Goal: Find specific fact: Find specific fact

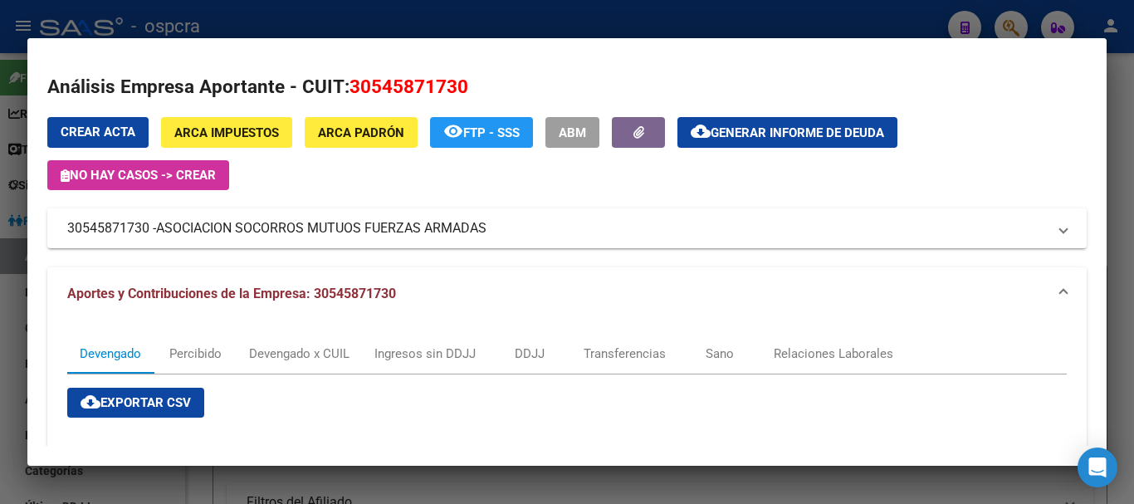
click at [2, 387] on div at bounding box center [567, 252] width 1134 height 504
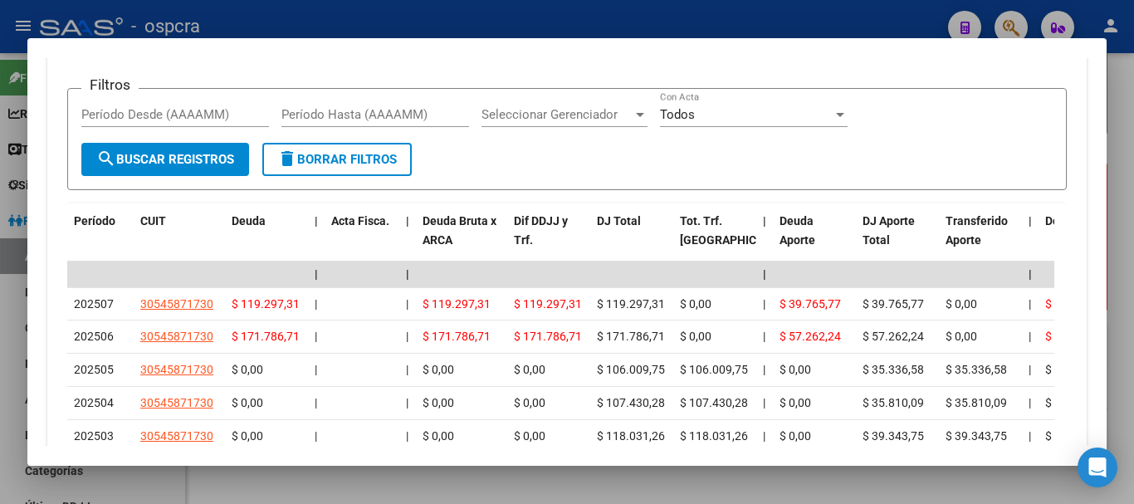
click at [1, 387] on div at bounding box center [567, 252] width 1134 height 504
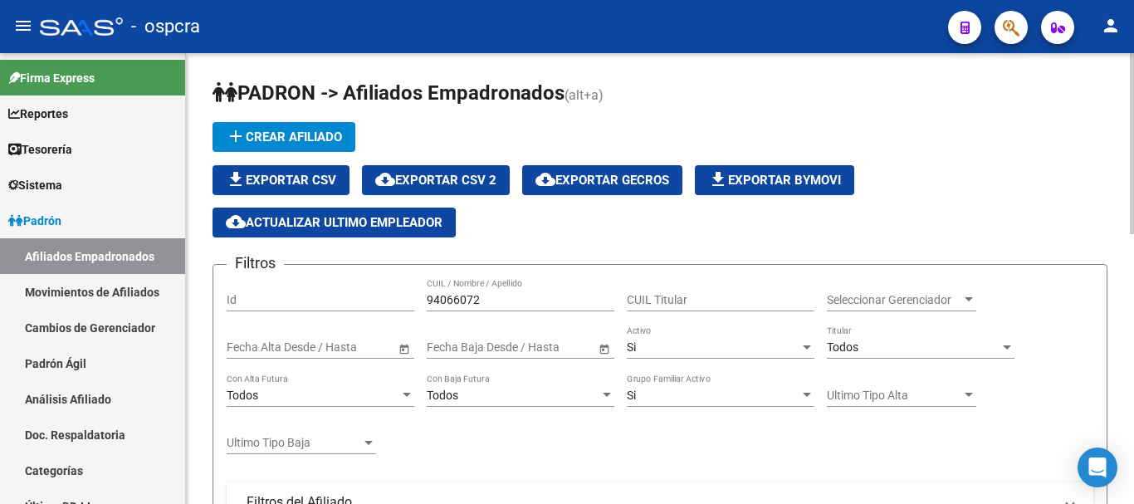
drag, startPoint x: 494, startPoint y: 308, endPoint x: 482, endPoint y: 305, distance: 12.1
click at [486, 307] on div "94066072 CUIL / Nombre / Apellido" at bounding box center [521, 294] width 188 height 33
drag, startPoint x: 487, startPoint y: 306, endPoint x: 0, endPoint y: 279, distance: 488.0
click at [262, 306] on div "Filtros Id 94066072 CUIL / Nombre / Apellido CUIL Titular Seleccionar Gerenciad…" at bounding box center [660, 479] width 867 height 403
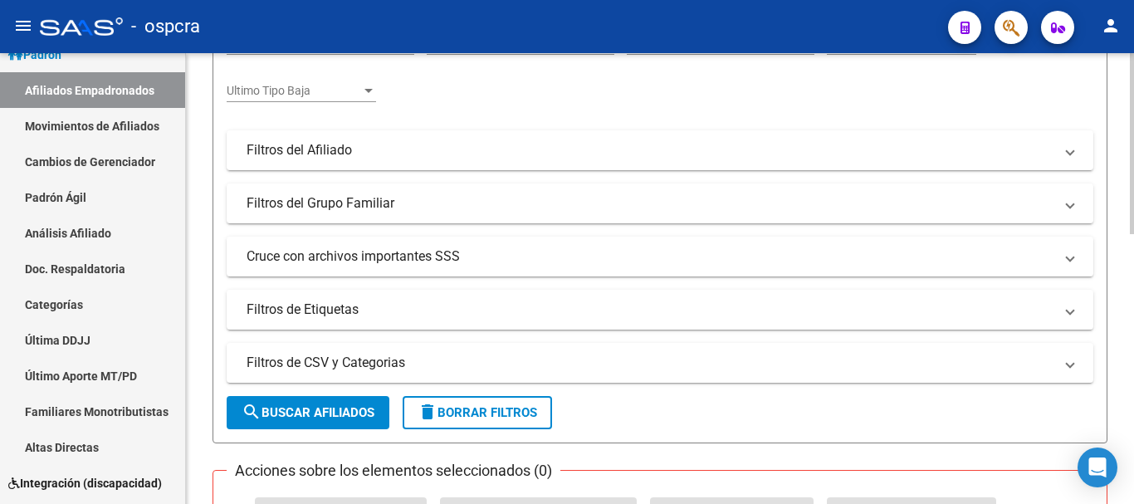
scroll to position [498, 0]
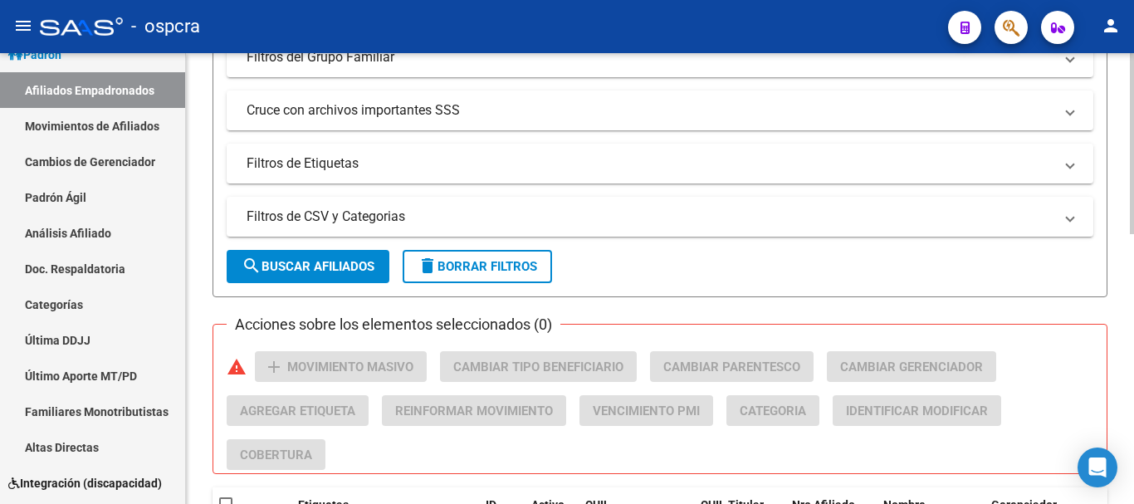
click at [352, 272] on span "search Buscar Afiliados" at bounding box center [308, 266] width 133 height 15
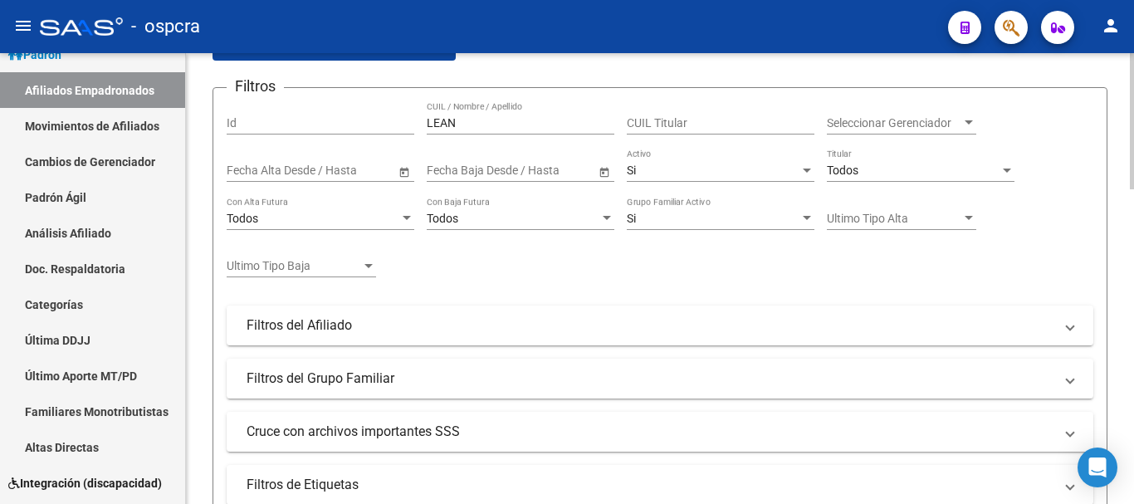
scroll to position [0, 0]
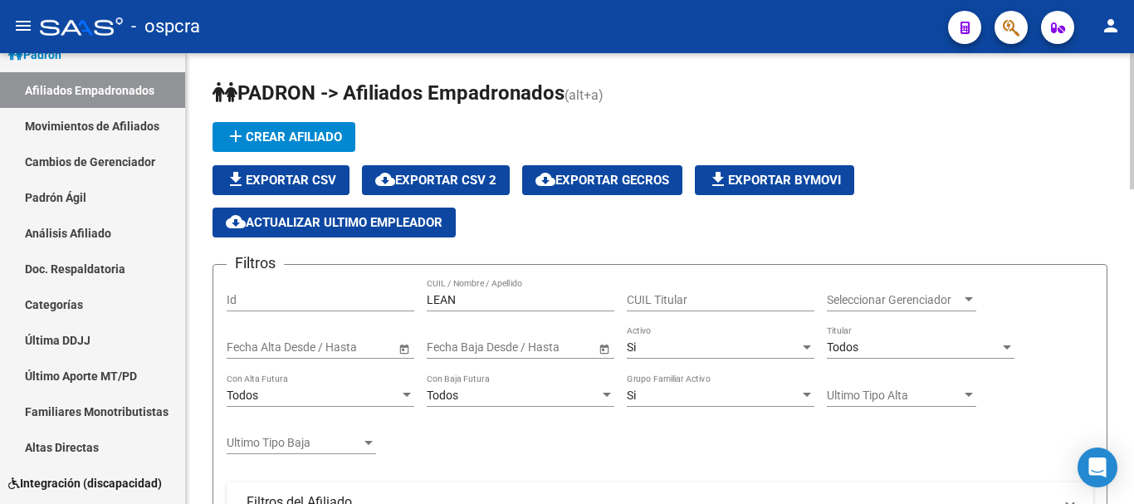
click at [508, 309] on div "LEAN CUIL / Nombre / Apellido" at bounding box center [521, 294] width 188 height 33
click at [506, 298] on input "LEAN" at bounding box center [521, 300] width 188 height 14
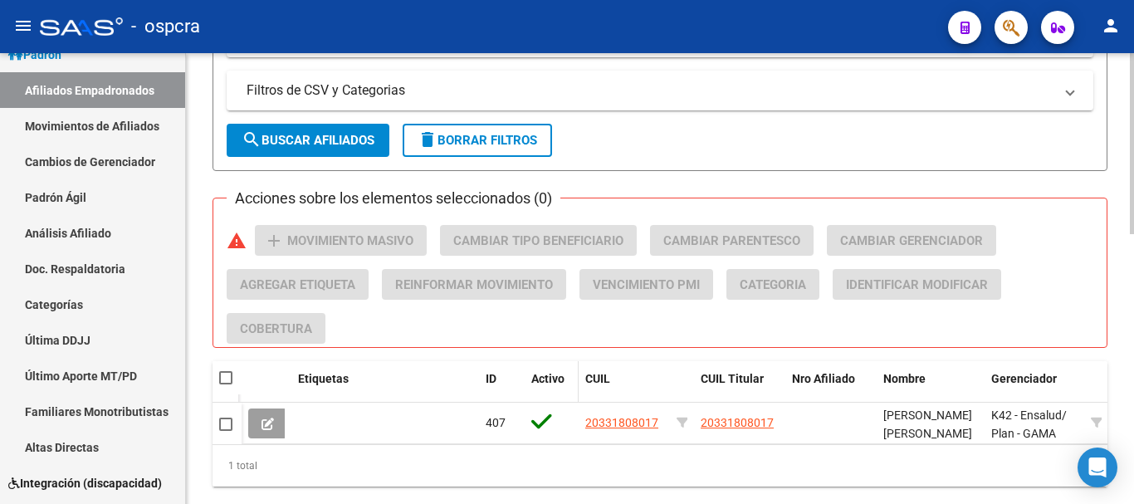
scroll to position [672, 0]
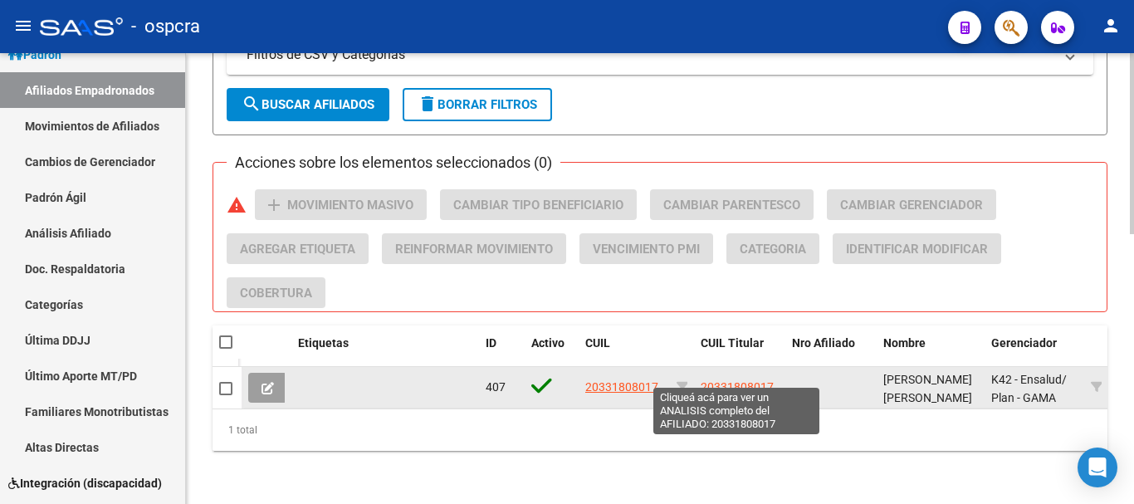
type input "[PERSON_NAME]"
click at [756, 380] on span "20331808017" at bounding box center [737, 386] width 73 height 13
type textarea "20331808017"
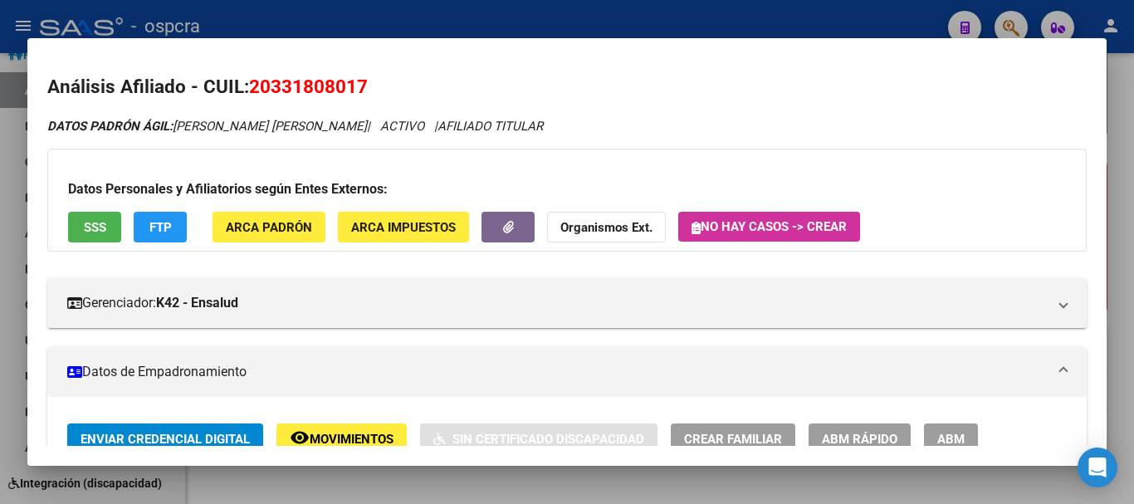
drag, startPoint x: 271, startPoint y: 82, endPoint x: 358, endPoint y: 85, distance: 86.4
click at [358, 85] on span "20331808017" at bounding box center [308, 87] width 119 height 22
copy span "33180801"
